Goal: Navigation & Orientation: Find specific page/section

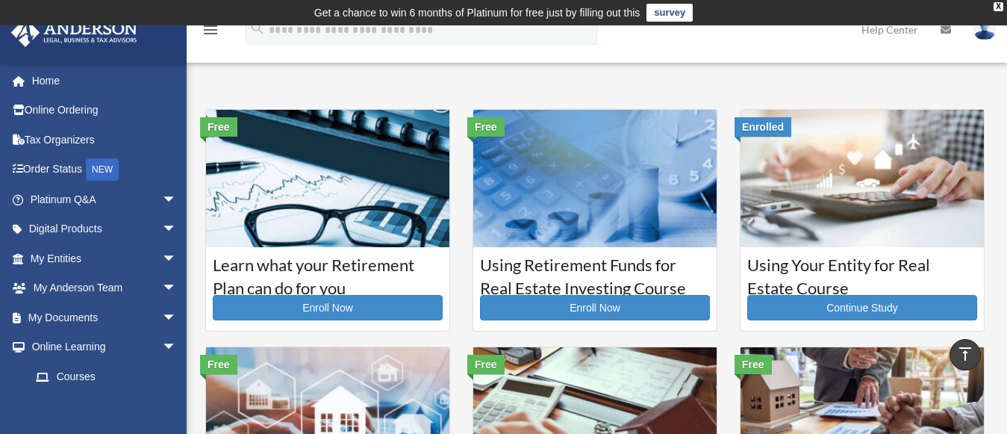
scroll to position [725, 0]
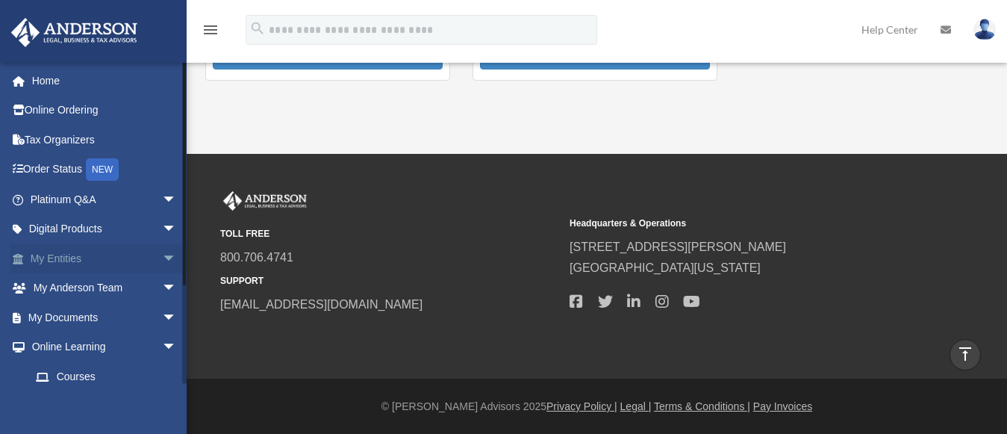
click at [126, 261] on link "My Entities arrow_drop_down" at bounding box center [104, 258] width 189 height 30
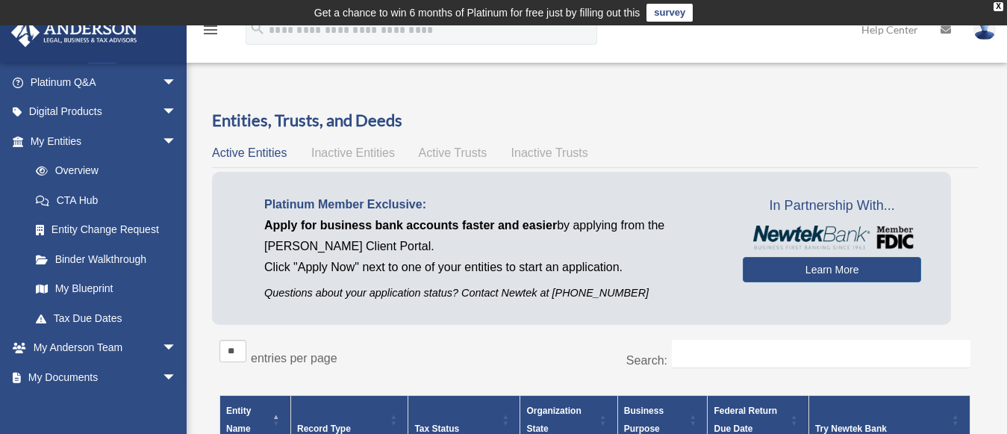
scroll to position [118, 0]
click at [108, 293] on link "My Blueprint" at bounding box center [110, 288] width 178 height 30
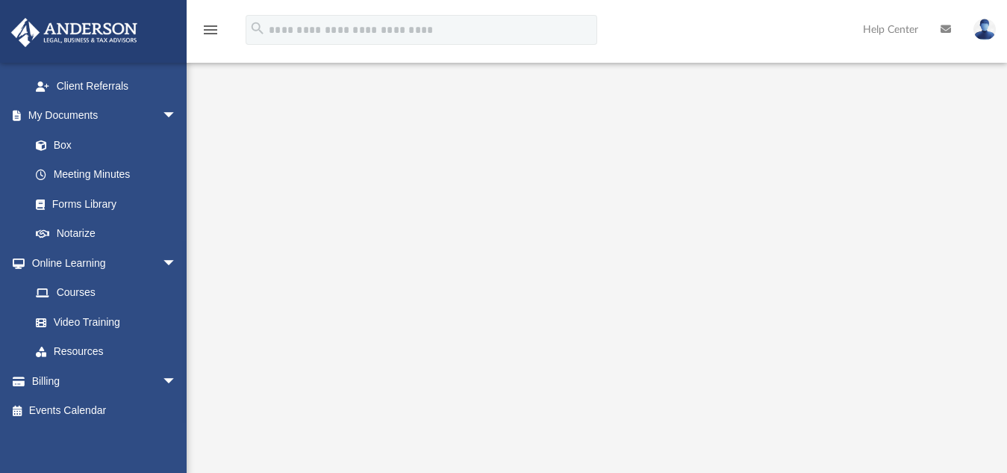
scroll to position [473, 0]
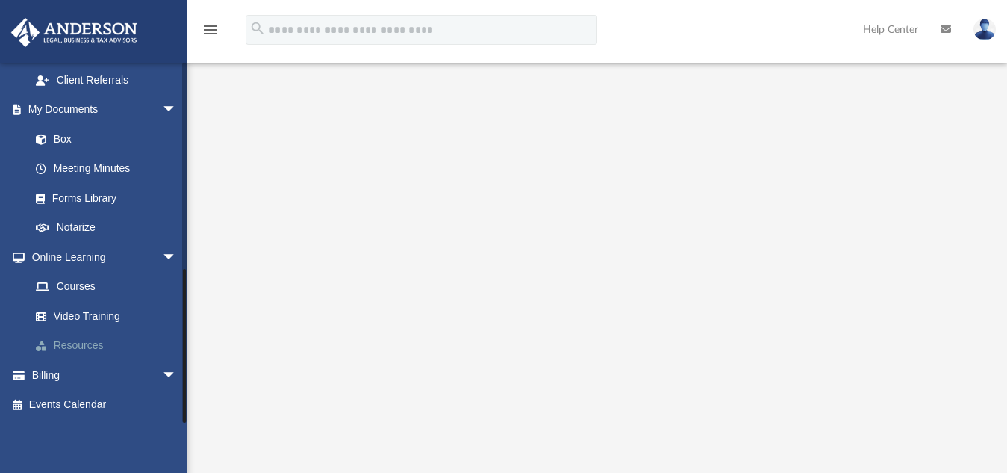
click at [57, 349] on link "Resources" at bounding box center [110, 346] width 178 height 30
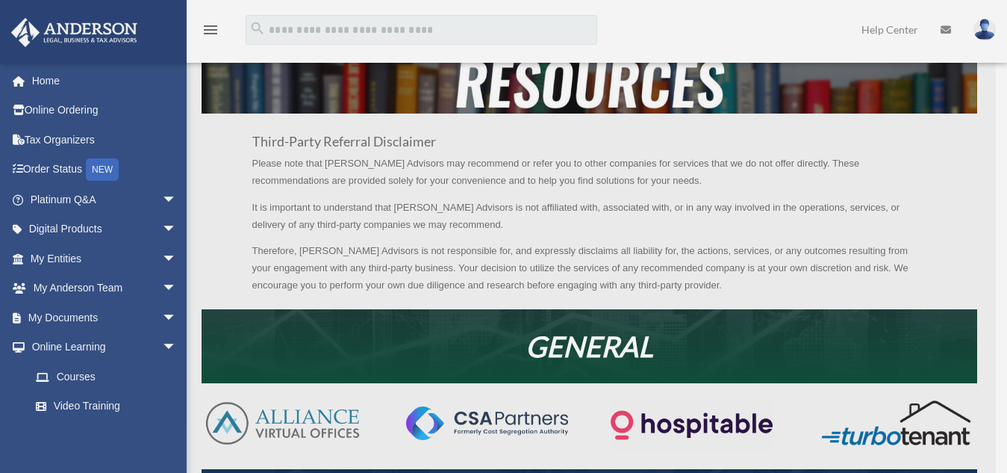
scroll to position [131, 0]
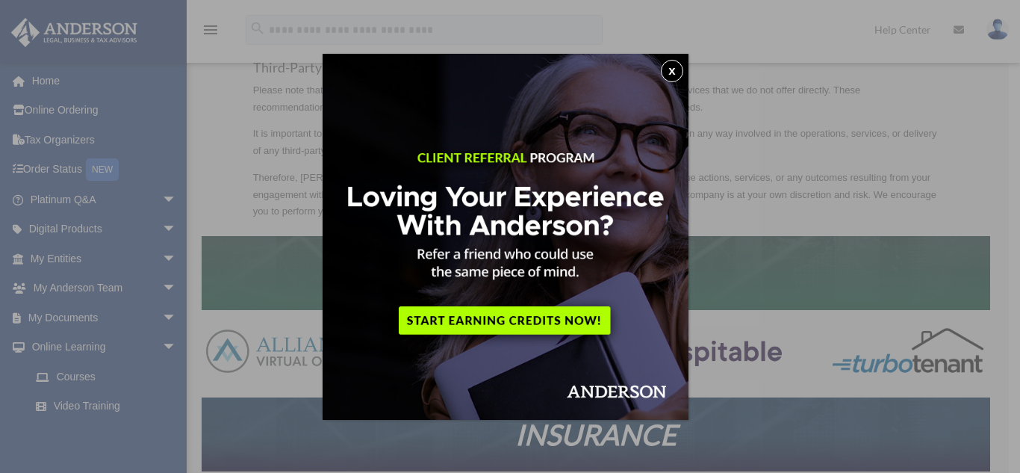
click at [667, 73] on button "x" at bounding box center [672, 71] width 22 height 22
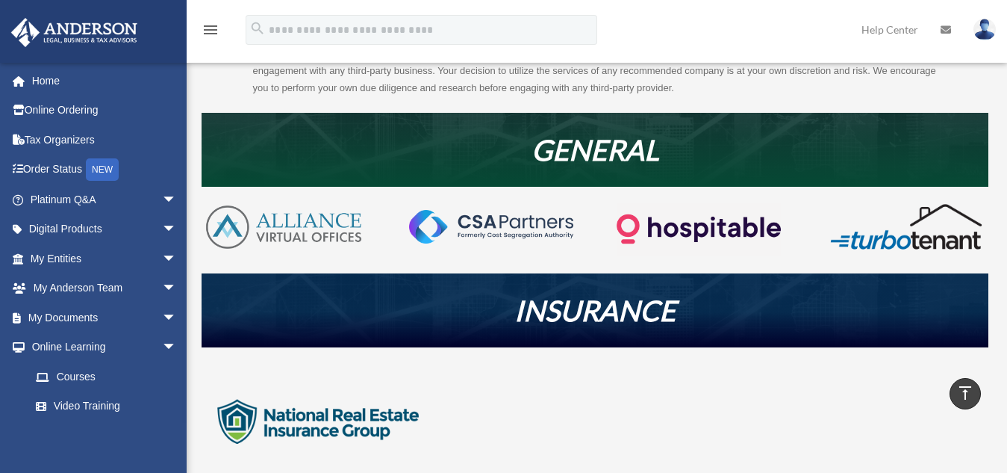
scroll to position [257, 0]
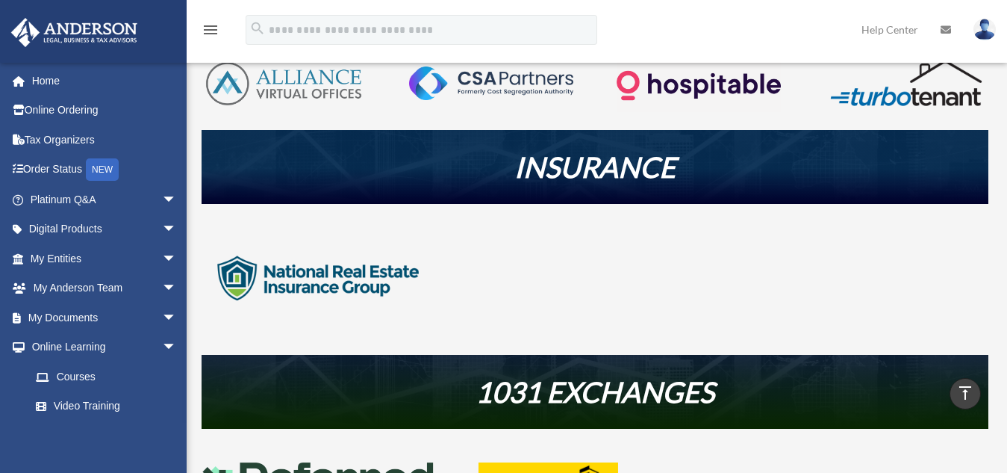
click at [220, 258] on img at bounding box center [319, 278] width 234 height 116
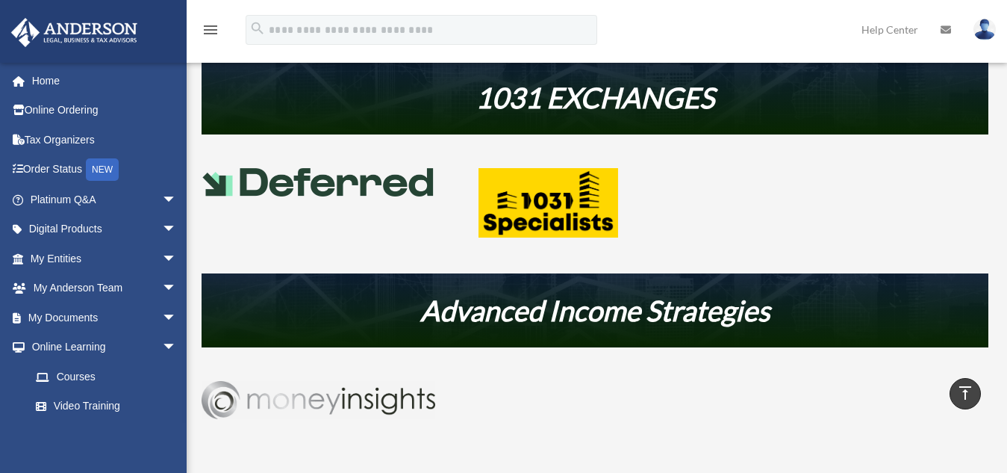
scroll to position [717, 0]
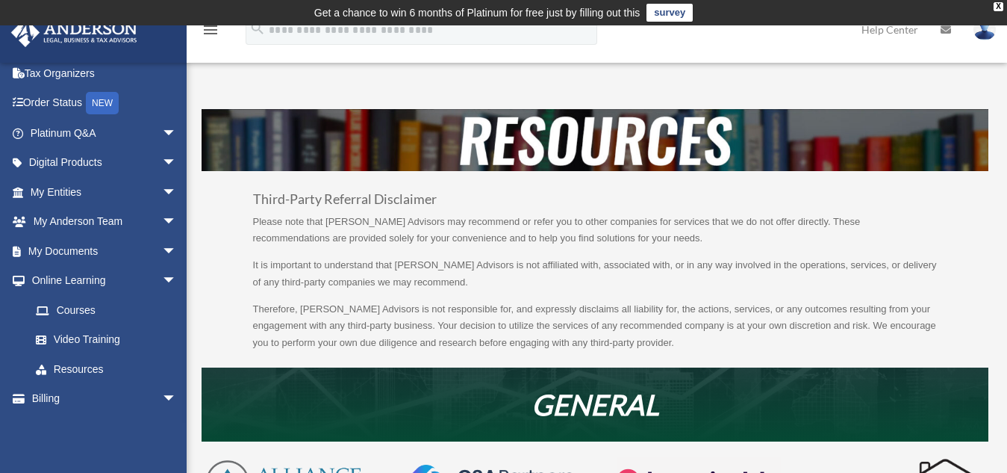
scroll to position [90, 0]
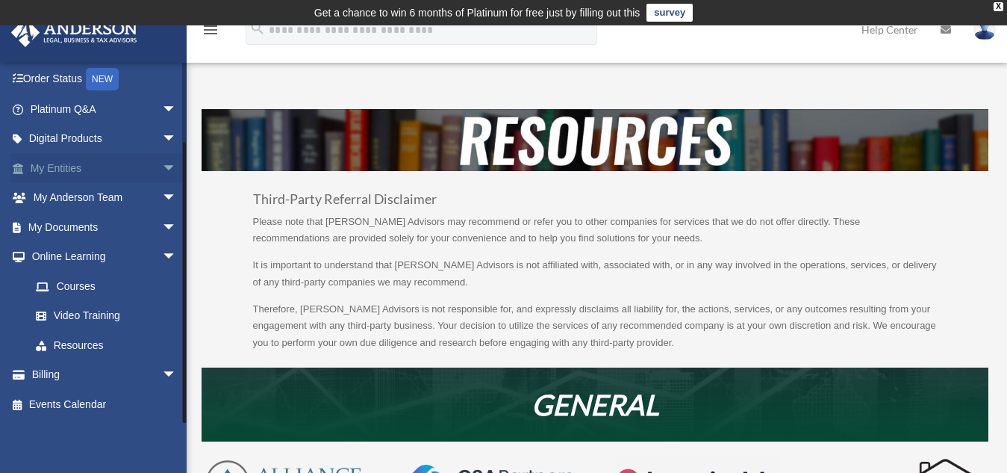
click at [162, 177] on span "arrow_drop_down" at bounding box center [177, 168] width 30 height 31
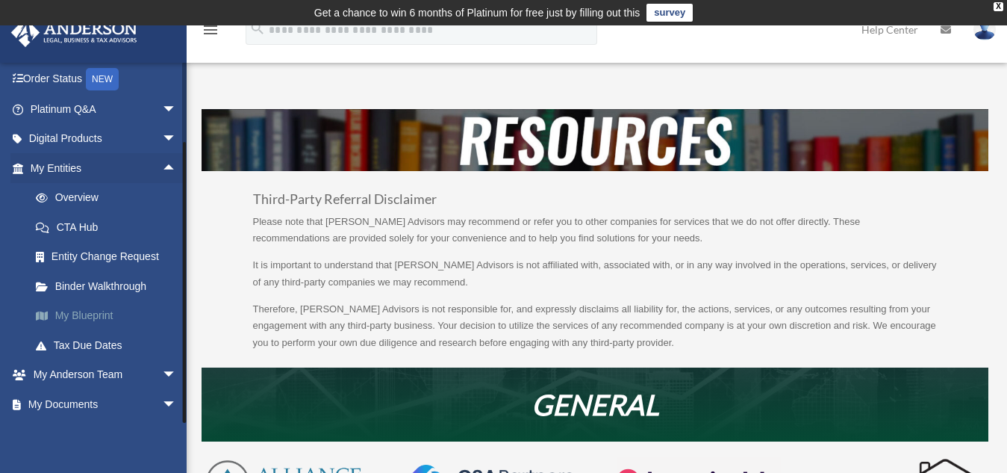
click at [79, 320] on link "My Blueprint" at bounding box center [110, 316] width 178 height 30
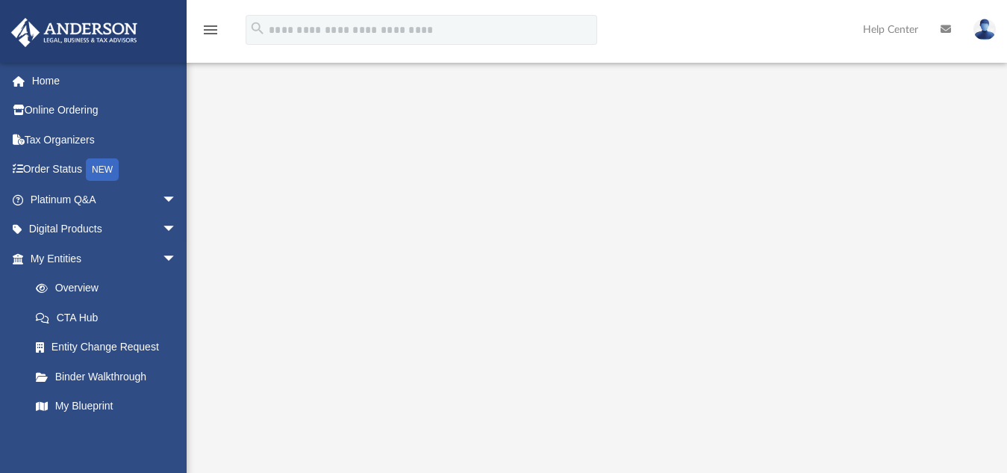
scroll to position [121, 0]
